Goal: Go to known website: Access a specific website the user already knows

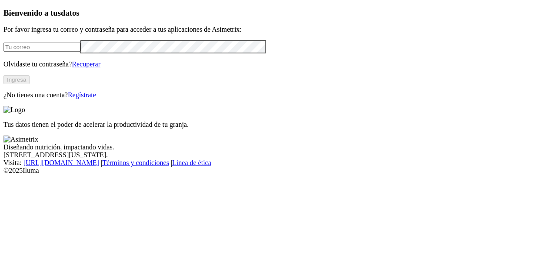
type input "[PERSON_NAME][EMAIL_ADDRESS][PERSON_NAME][DOMAIN_NAME]"
click at [30, 84] on button "Ingresa" at bounding box center [16, 79] width 26 height 9
